Goal: Find specific page/section

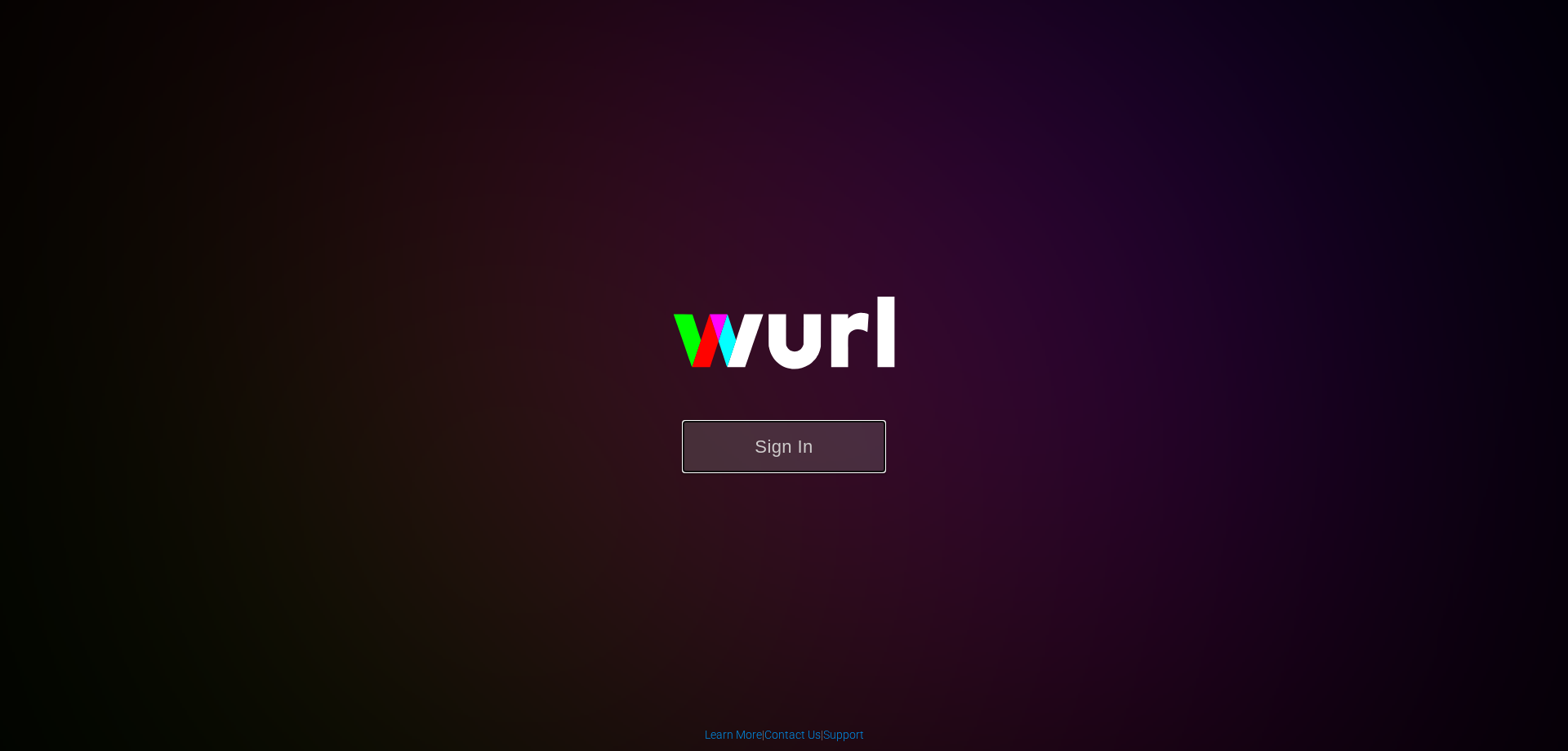
click at [774, 445] on button "Sign In" at bounding box center [784, 447] width 204 height 53
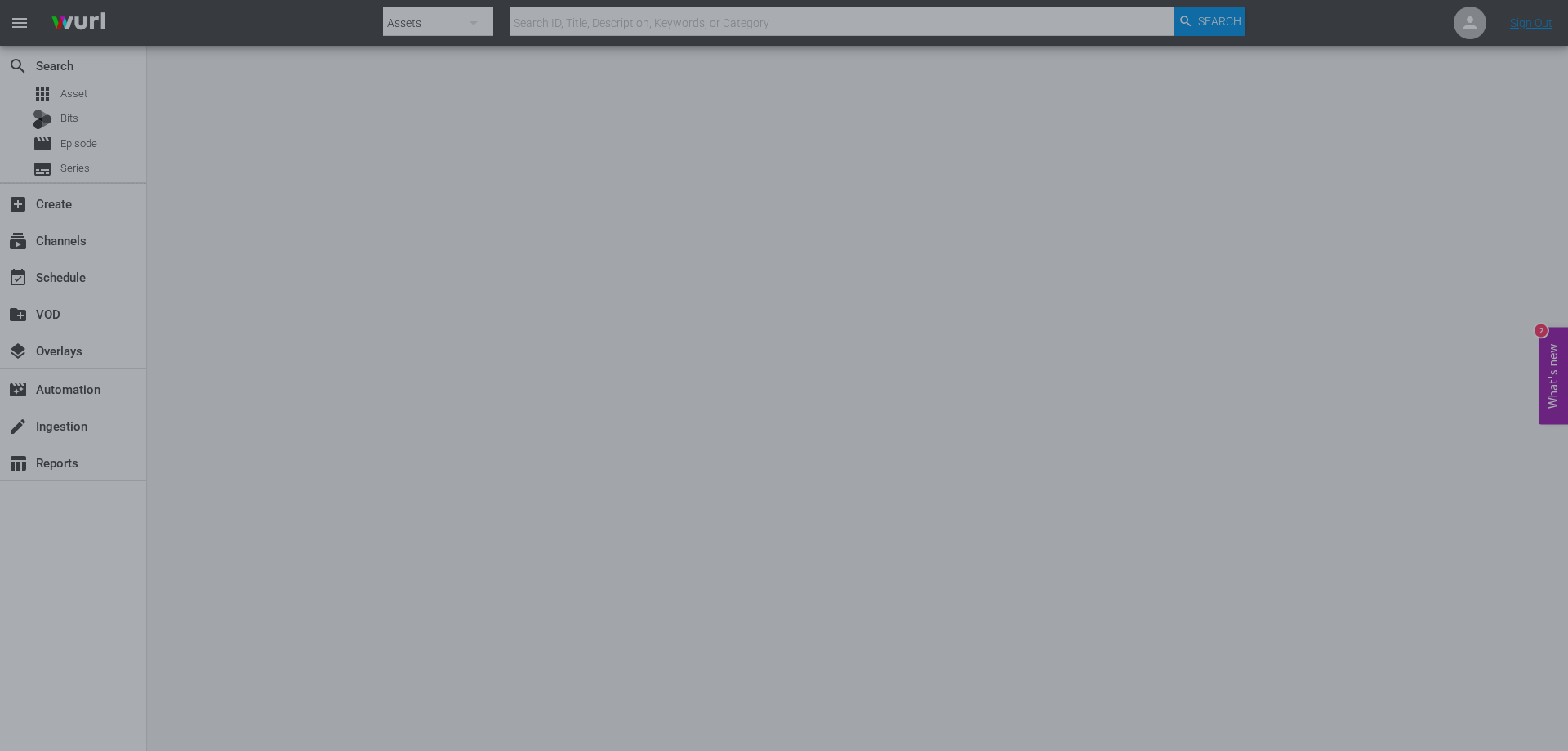
click at [59, 127] on div at bounding box center [784, 375] width 1568 height 751
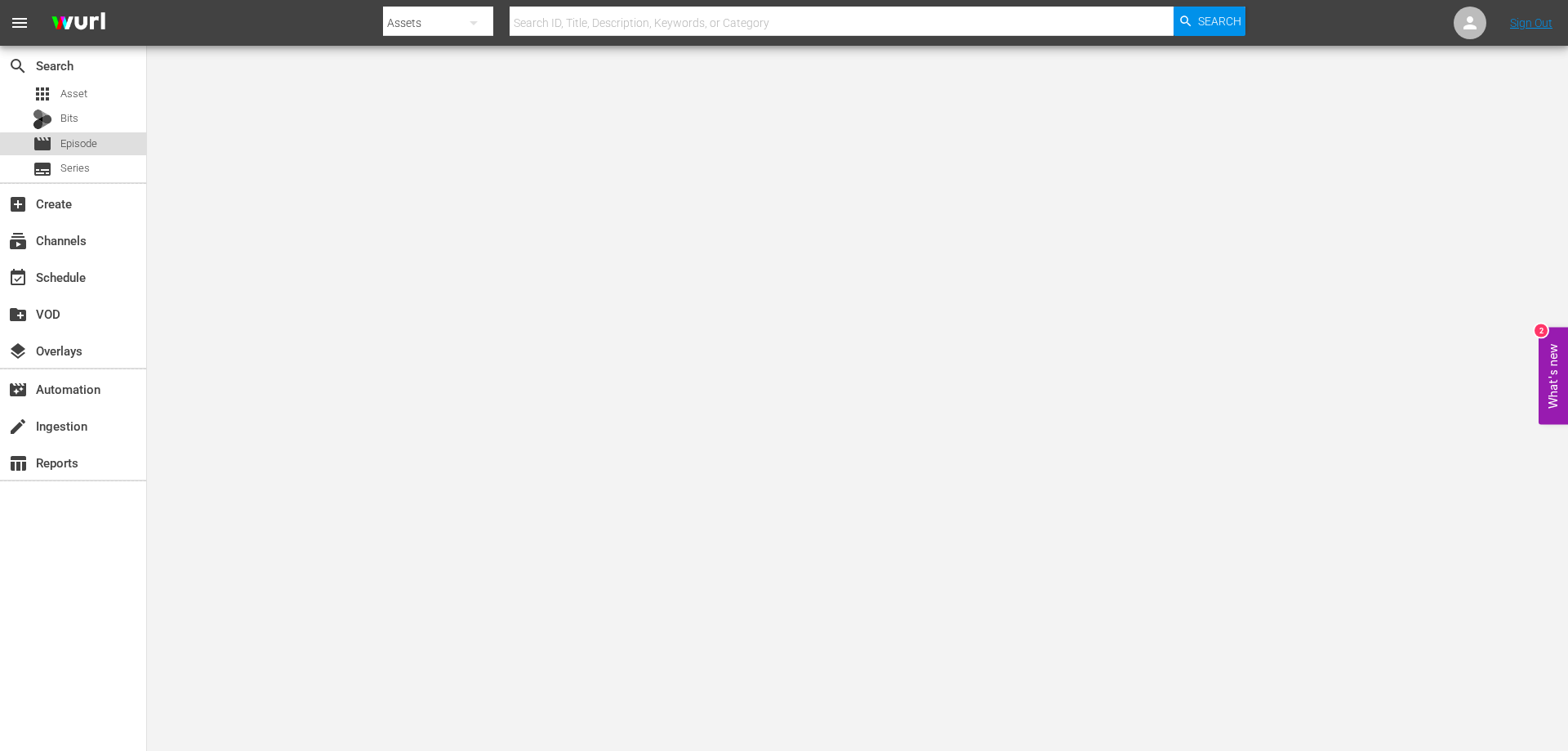
click at [101, 147] on div "movie Episode" at bounding box center [73, 144] width 146 height 23
